Goal: Task Accomplishment & Management: Use online tool/utility

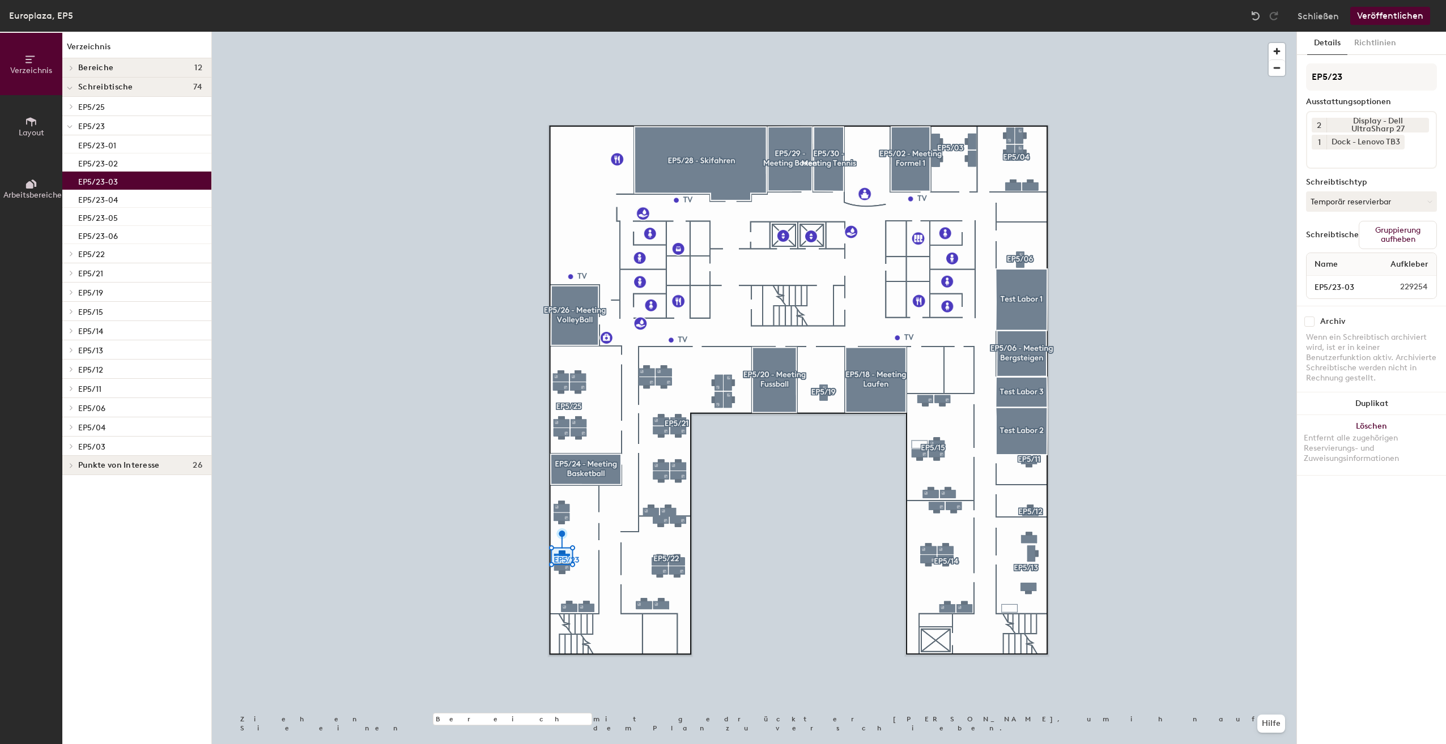
click at [1318, 142] on span "1" at bounding box center [1319, 143] width 3 height 12
click at [1407, 147] on div "2 Display - Dell UltraSharp 27 1 1 2 3 4 5 Dock - Lenovo TB3" at bounding box center [1371, 140] width 131 height 58
click at [1399, 142] on icon at bounding box center [1398, 142] width 8 height 8
click at [1399, 142] on input at bounding box center [1363, 140] width 102 height 14
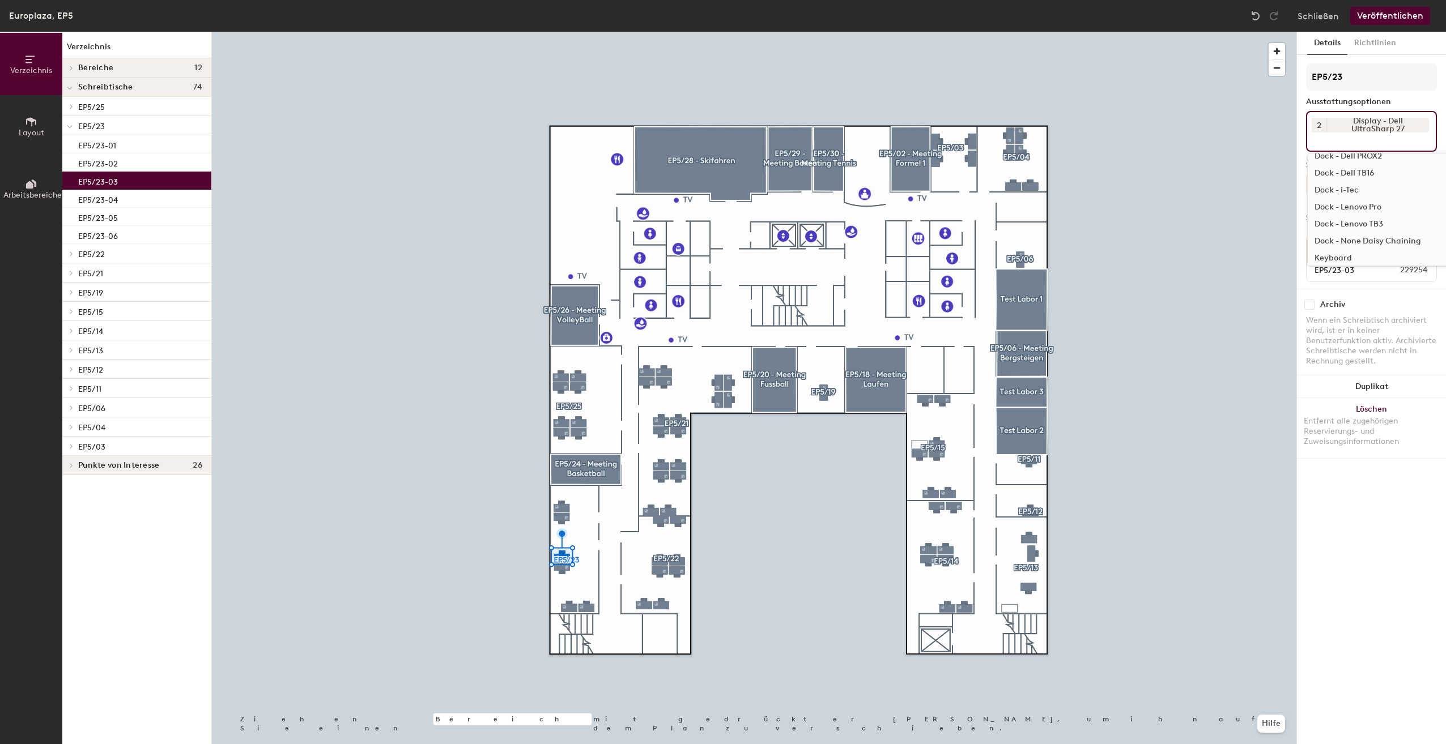
click at [1346, 189] on div "Dock - i-Tec" at bounding box center [1398, 190] width 180 height 17
click at [1382, 20] on button "Veröffentlichen" at bounding box center [1390, 16] width 80 height 18
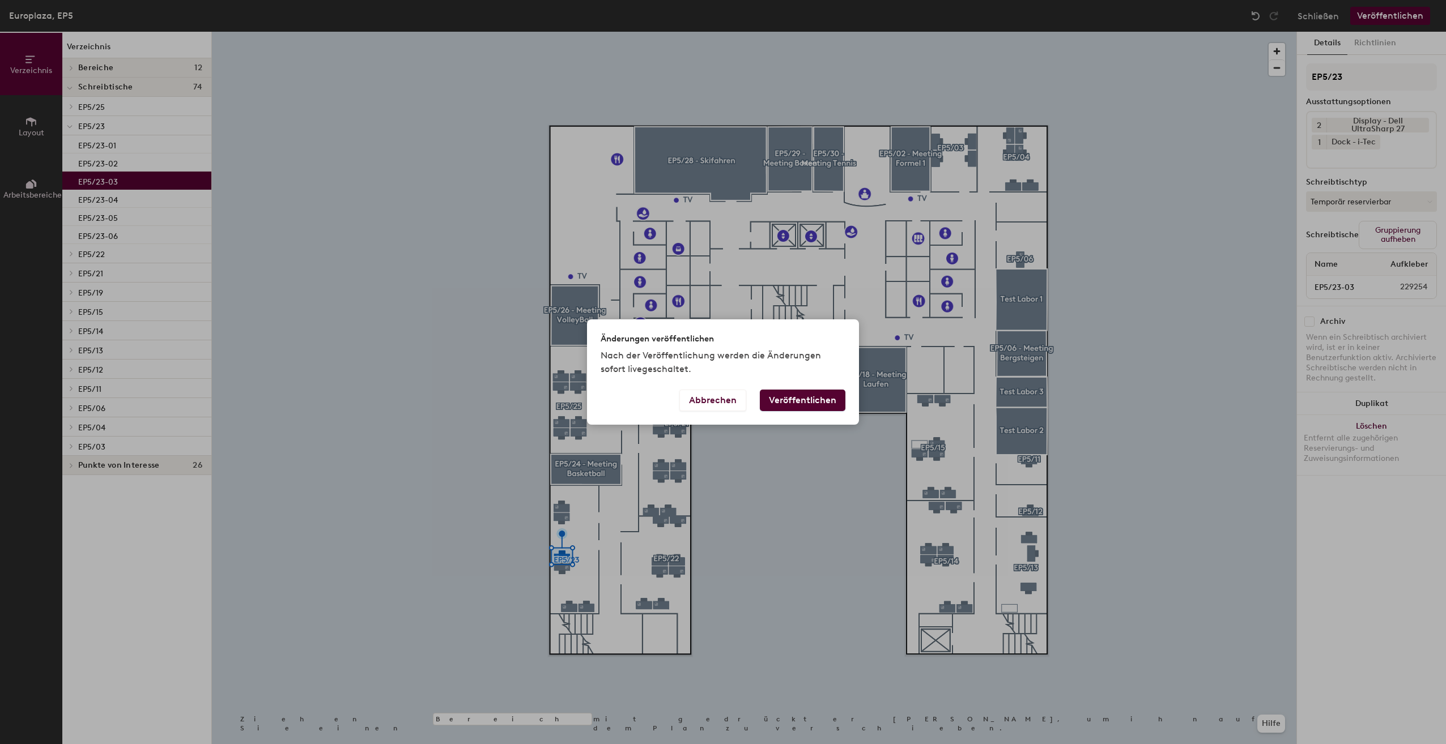
click at [810, 394] on button "Veröffentlichen" at bounding box center [803, 401] width 86 height 22
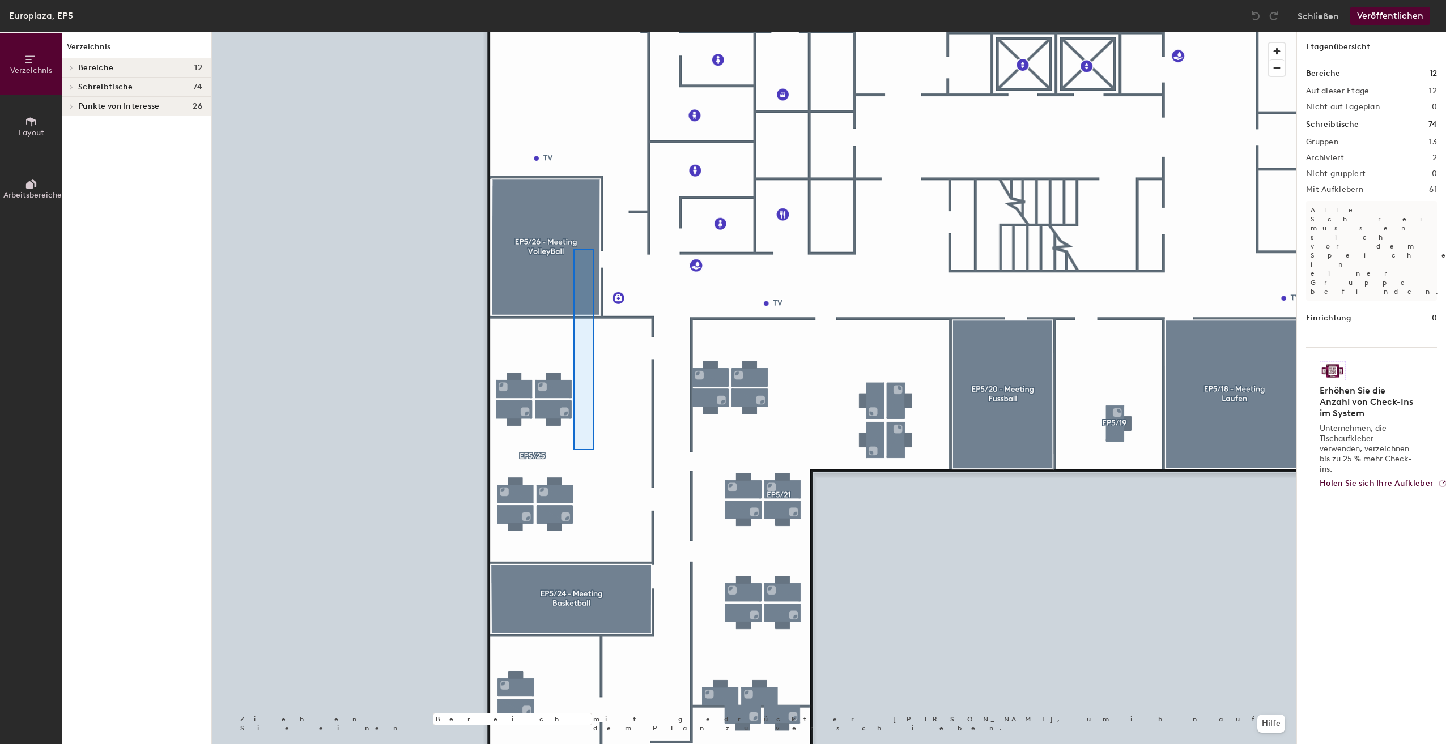
click at [576, 32] on div at bounding box center [754, 32] width 1084 height 0
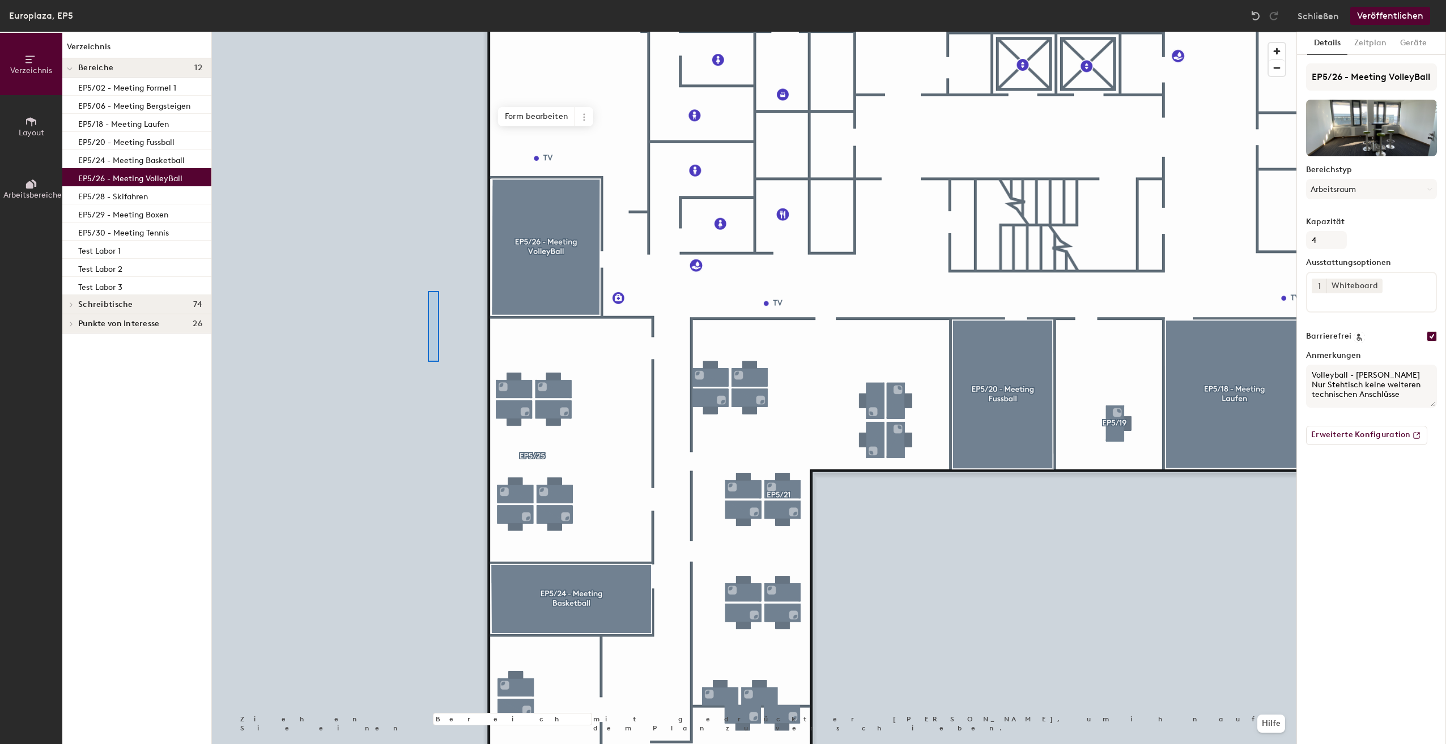
click at [418, 32] on div at bounding box center [754, 32] width 1084 height 0
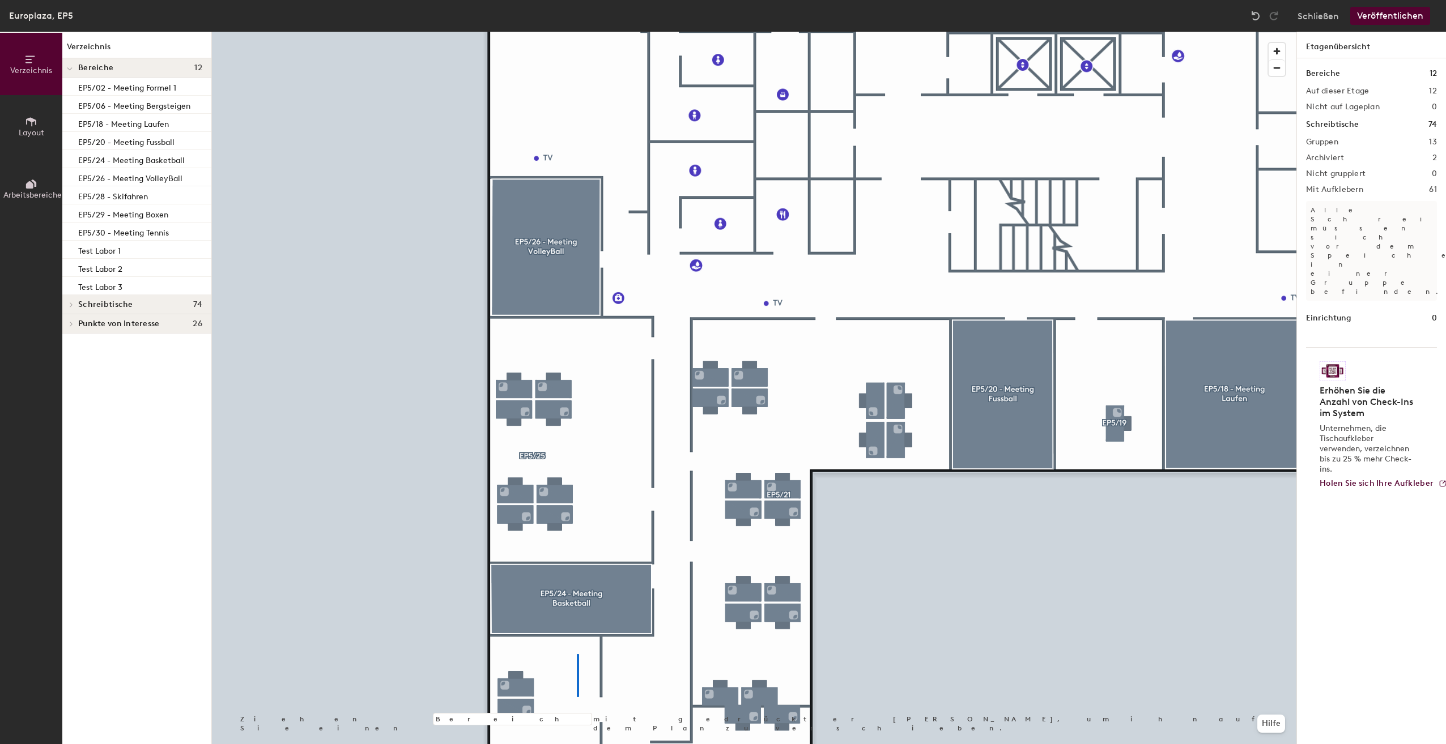
click at [577, 32] on div at bounding box center [754, 32] width 1084 height 0
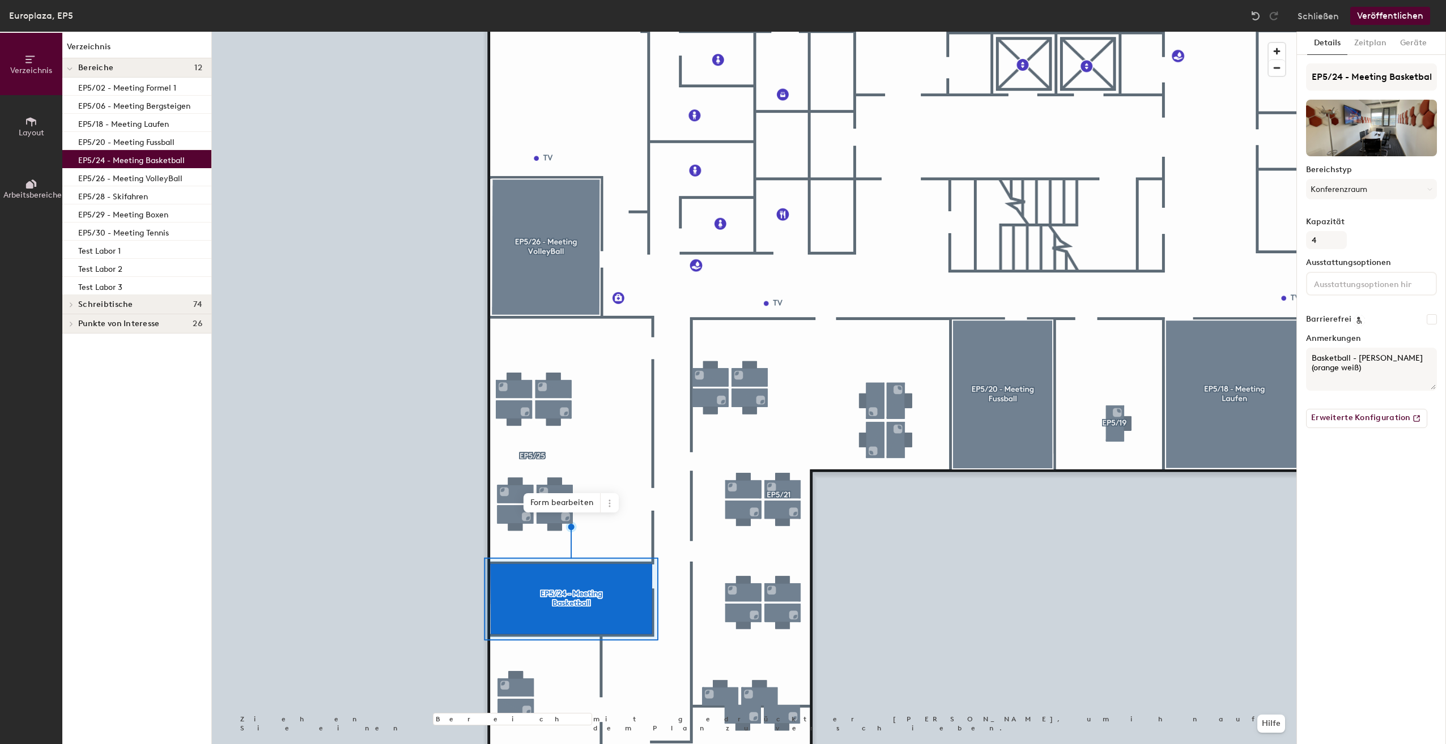
click at [423, 32] on div at bounding box center [754, 32] width 1084 height 0
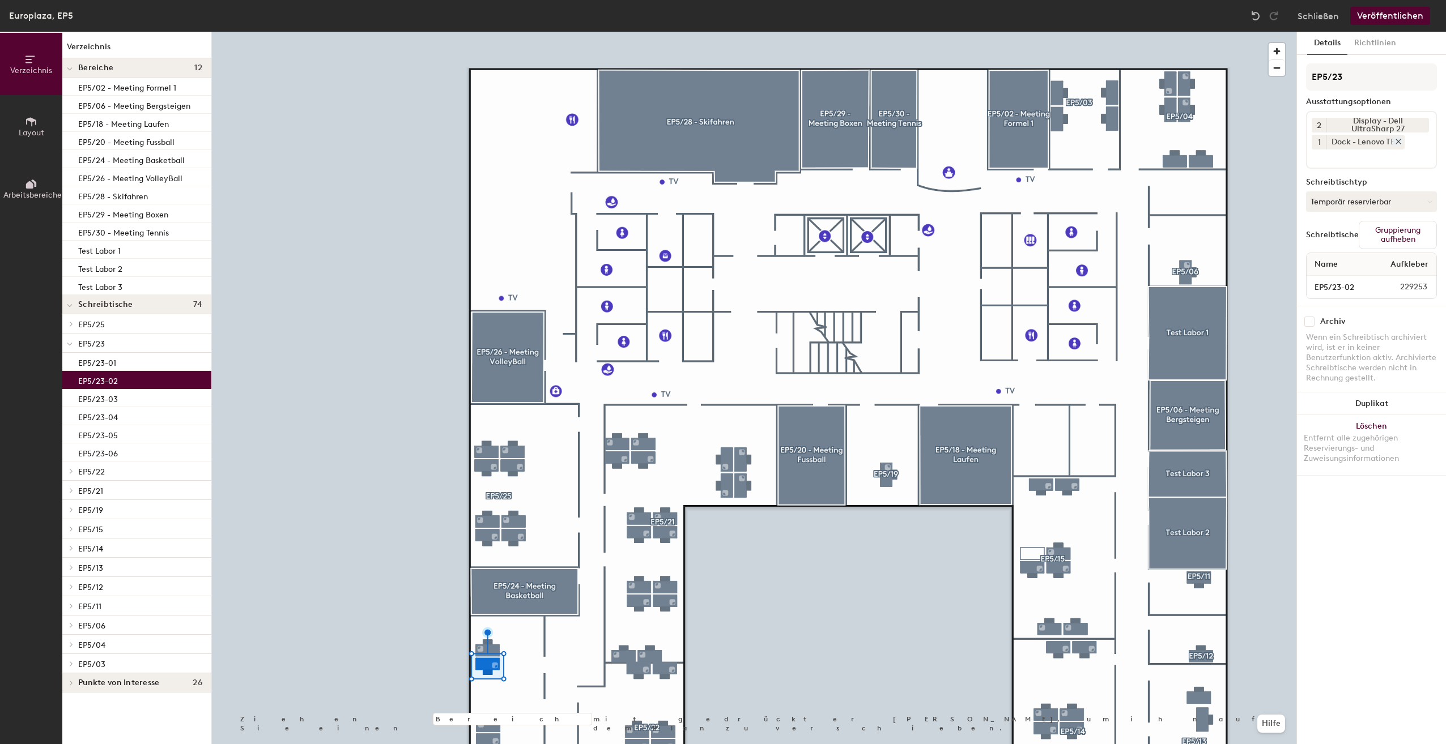
click at [1400, 143] on icon at bounding box center [1398, 142] width 8 height 8
click at [1383, 146] on div "2 Display - Dell UltraSharp 27 Adjustable Height Desk - Type 1 Desk - Type 2 De…" at bounding box center [1371, 131] width 131 height 41
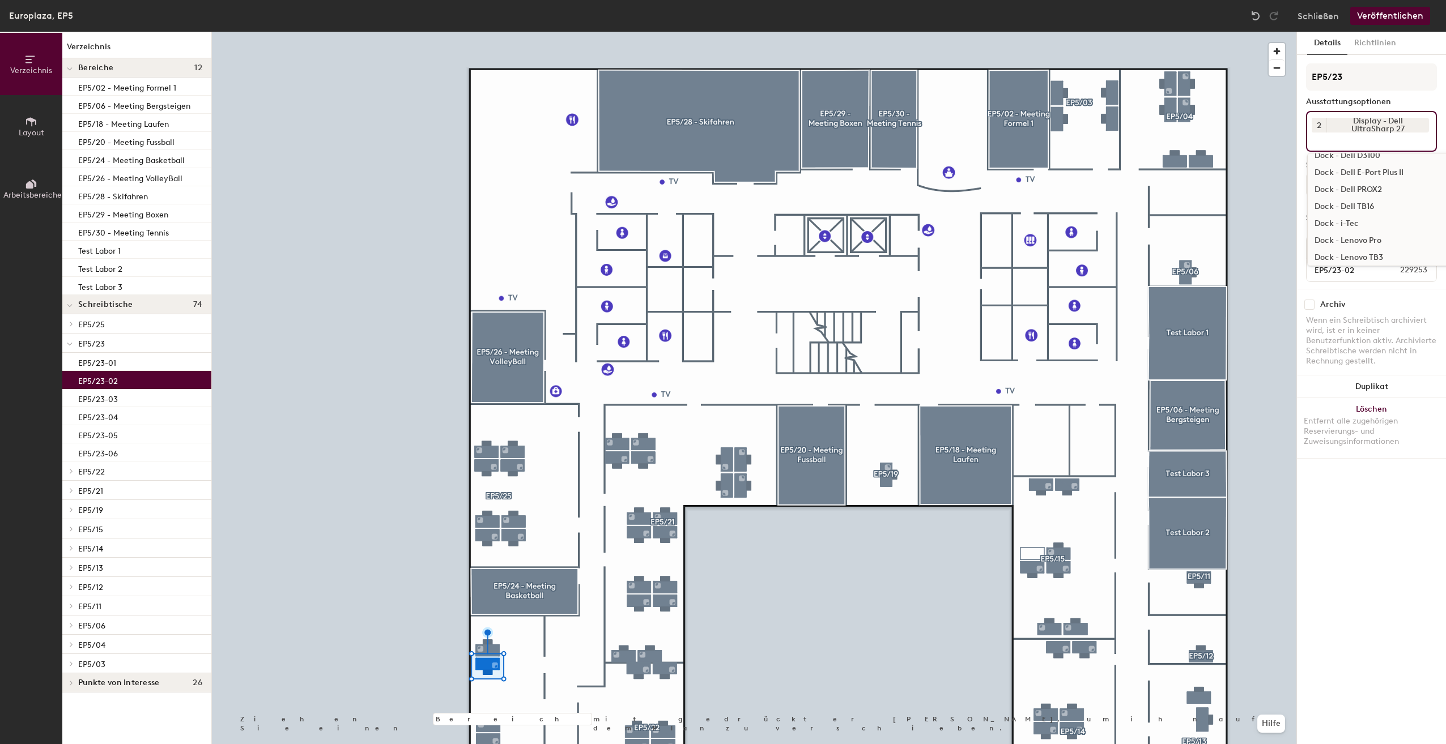
scroll to position [283, 0]
click at [1347, 221] on div "Dock - i-Tec" at bounding box center [1398, 223] width 180 height 17
click at [1402, 151] on input at bounding box center [1363, 157] width 102 height 14
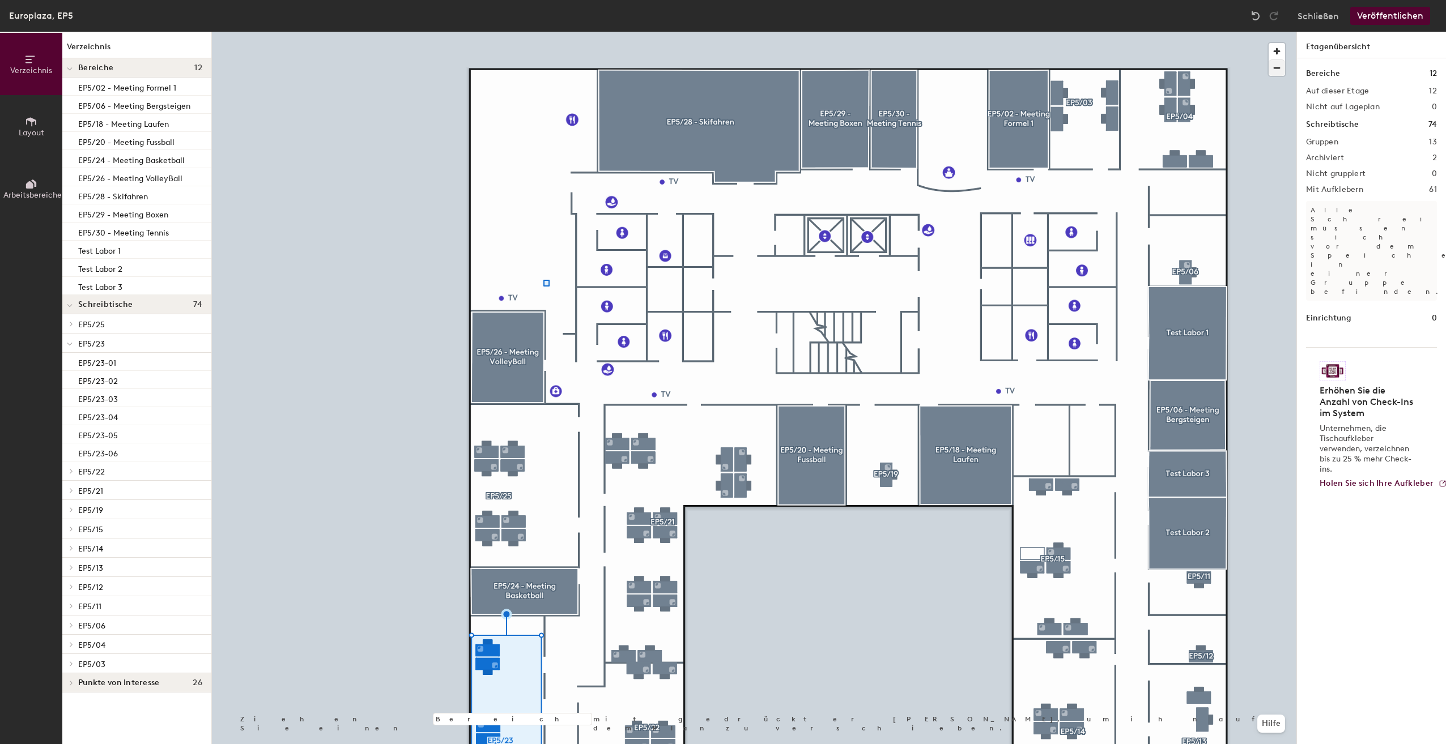
click at [518, 32] on div at bounding box center [754, 32] width 1084 height 0
click at [530, 32] on div at bounding box center [754, 32] width 1084 height 0
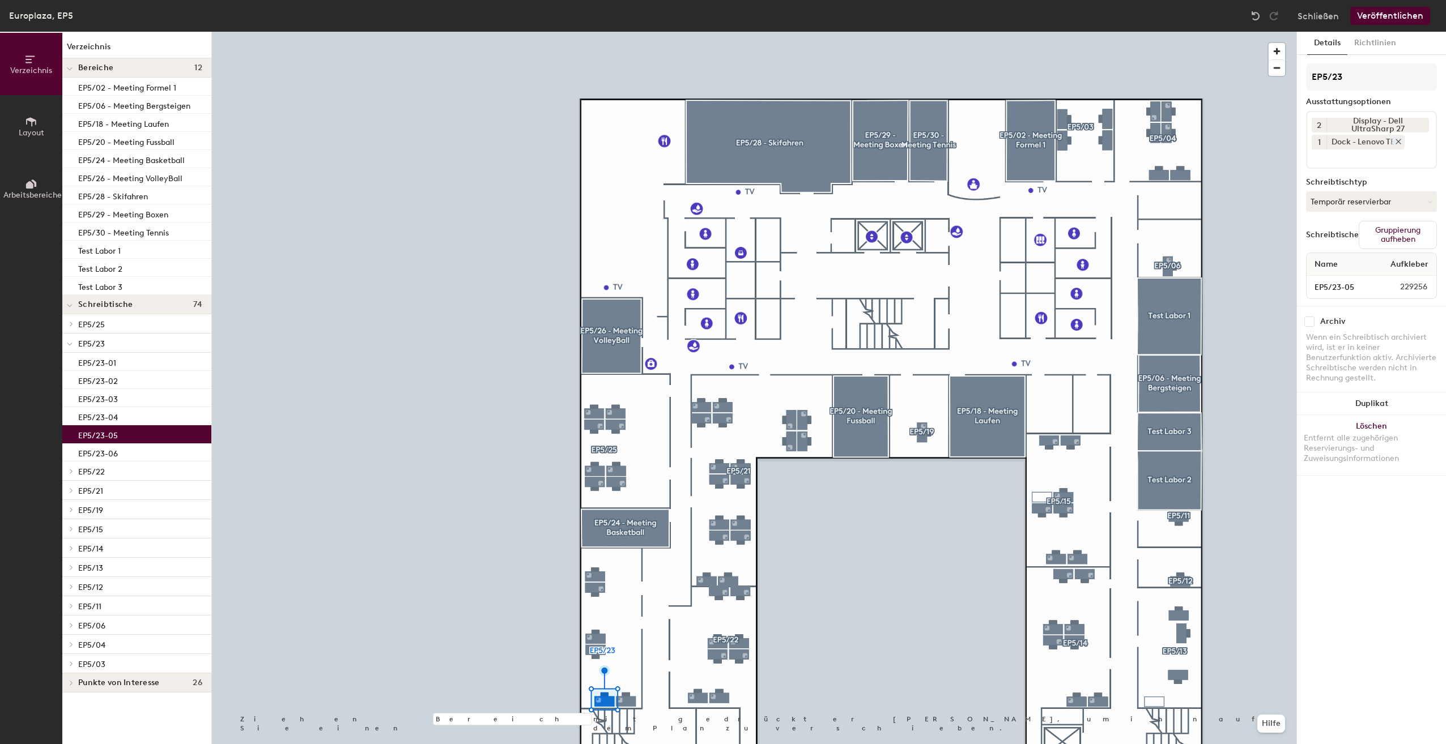
click at [1399, 140] on icon at bounding box center [1398, 142] width 8 height 8
click at [1394, 141] on input at bounding box center [1363, 140] width 102 height 14
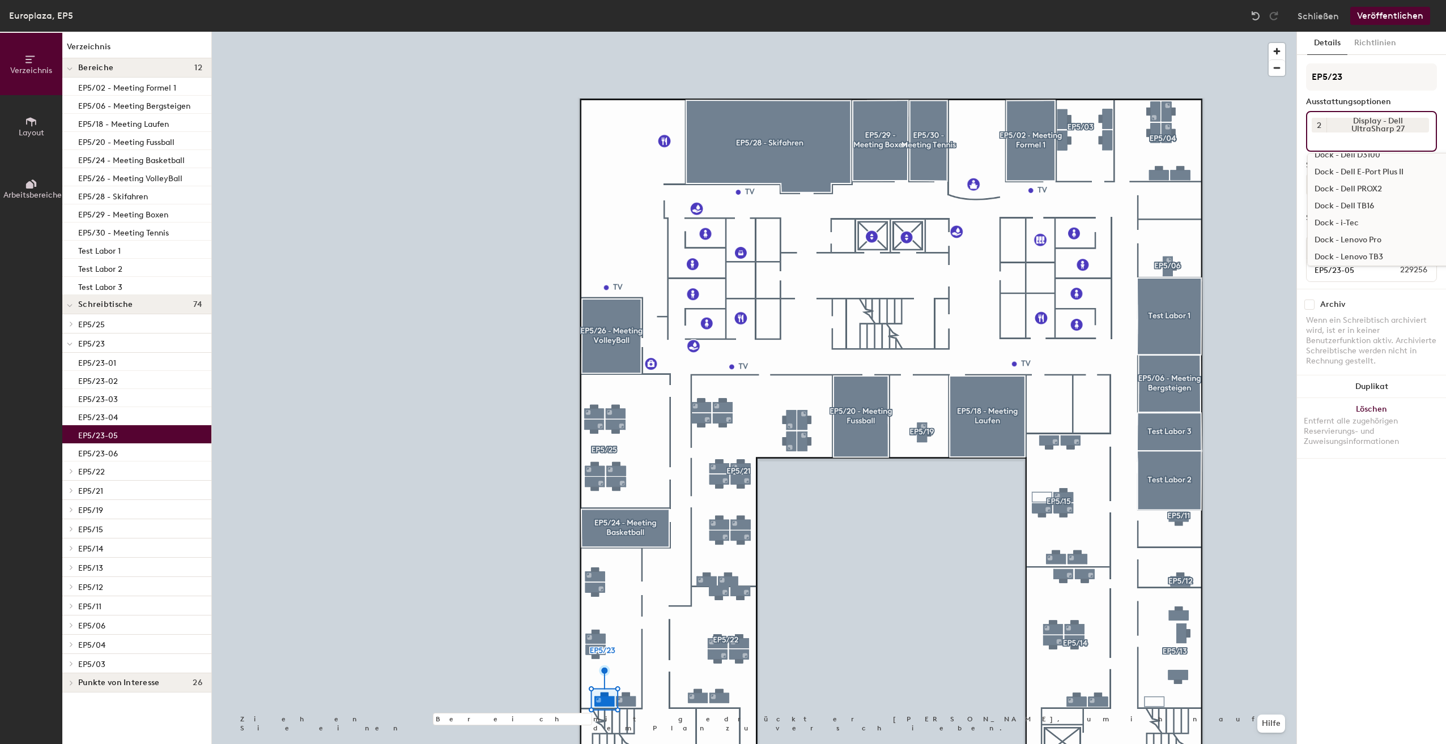
click at [1369, 218] on div "Dock - i-Tec" at bounding box center [1398, 223] width 180 height 17
click at [1400, 153] on input at bounding box center [1363, 157] width 102 height 14
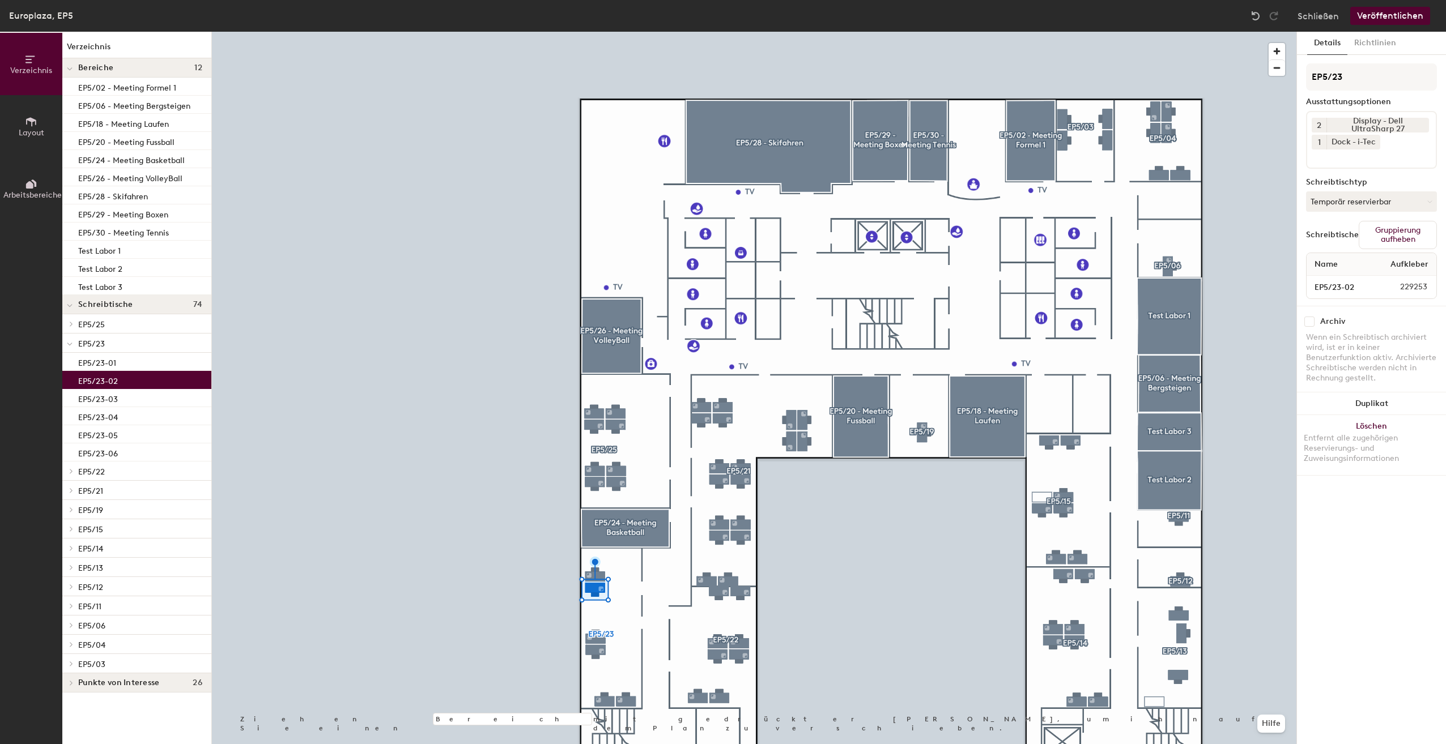
click at [1410, 8] on button "Veröffentlichen" at bounding box center [1390, 16] width 80 height 18
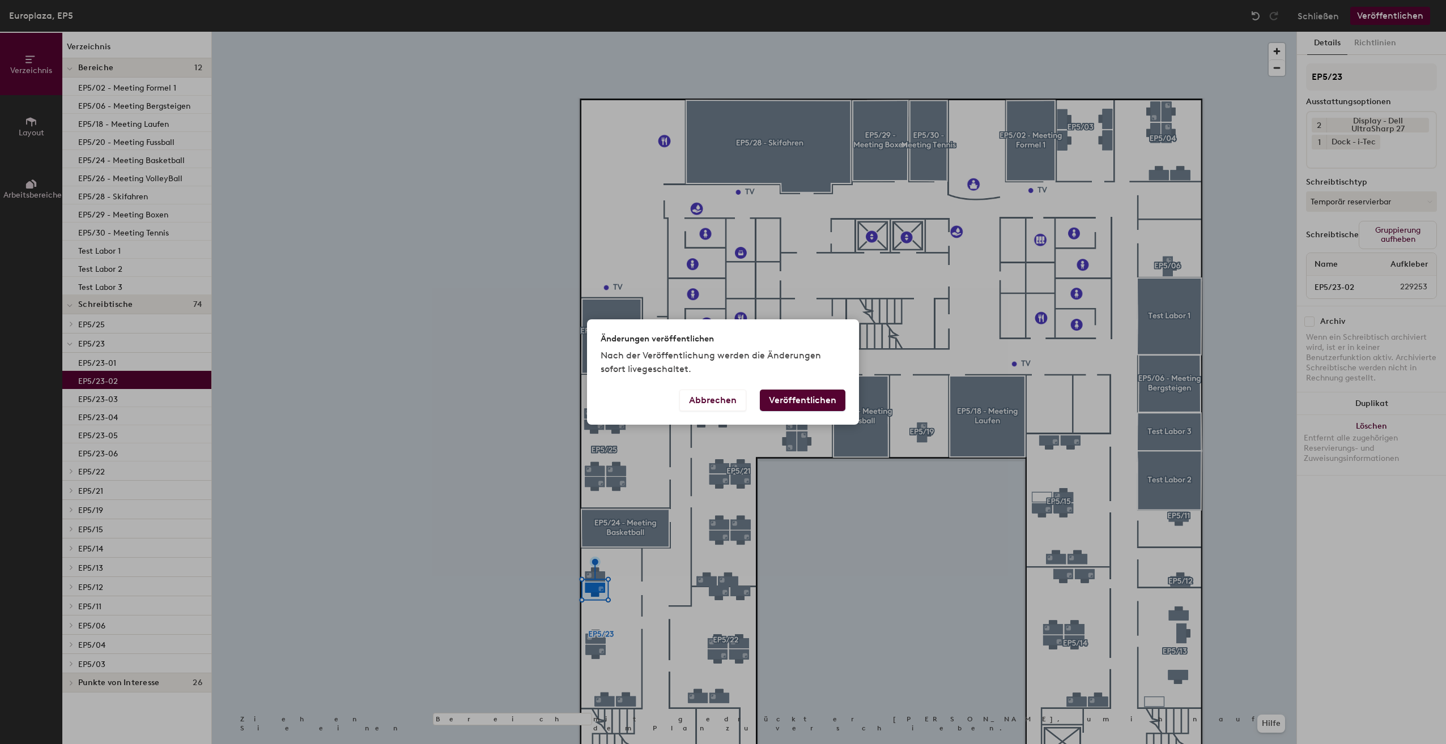
click at [831, 401] on button "Veröffentlichen" at bounding box center [803, 401] width 86 height 22
